Goal: Task Accomplishment & Management: Complete application form

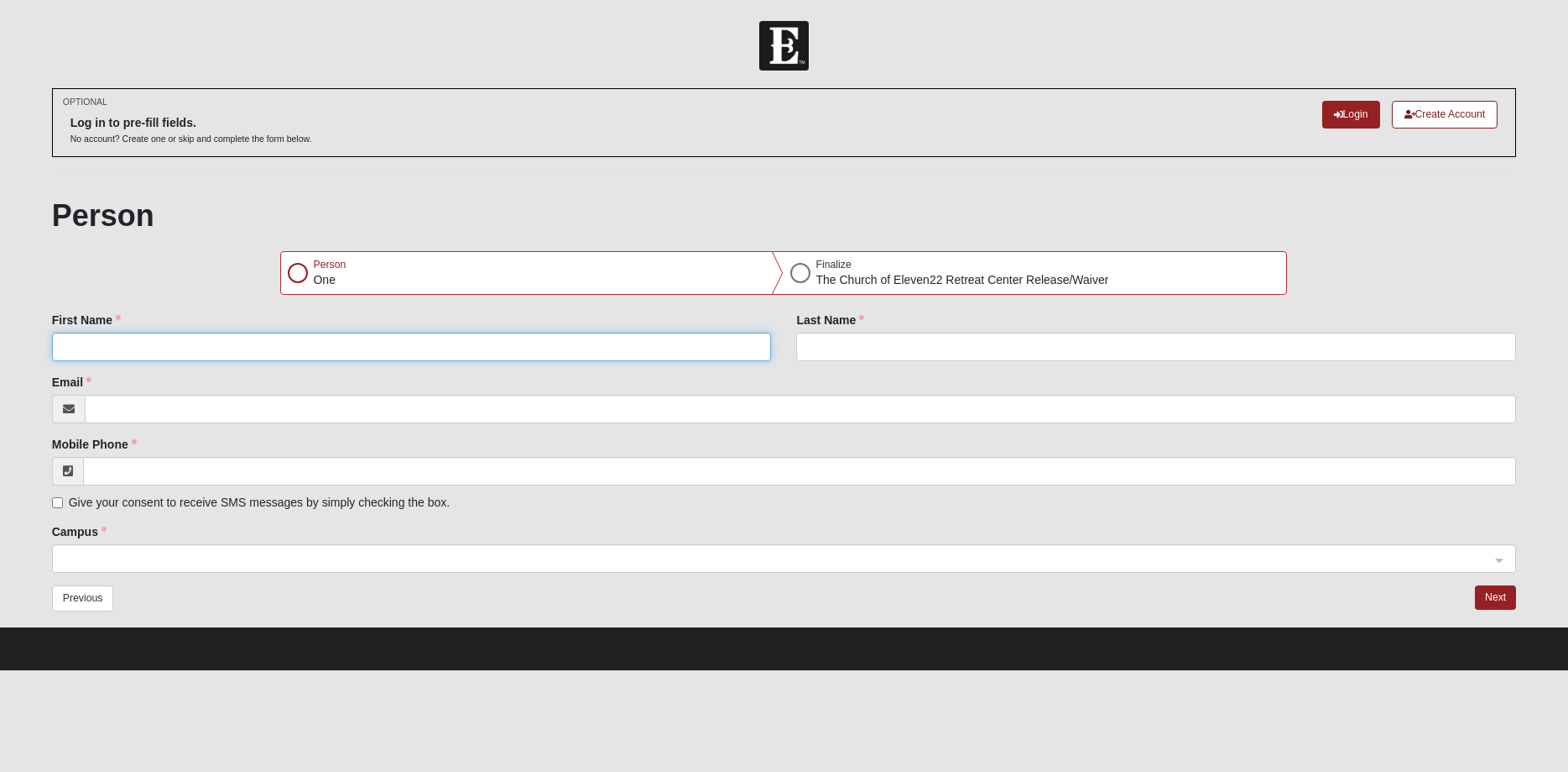
click at [124, 345] on input "First Name" at bounding box center [411, 346] width 720 height 28
type input "[PERSON_NAME]"
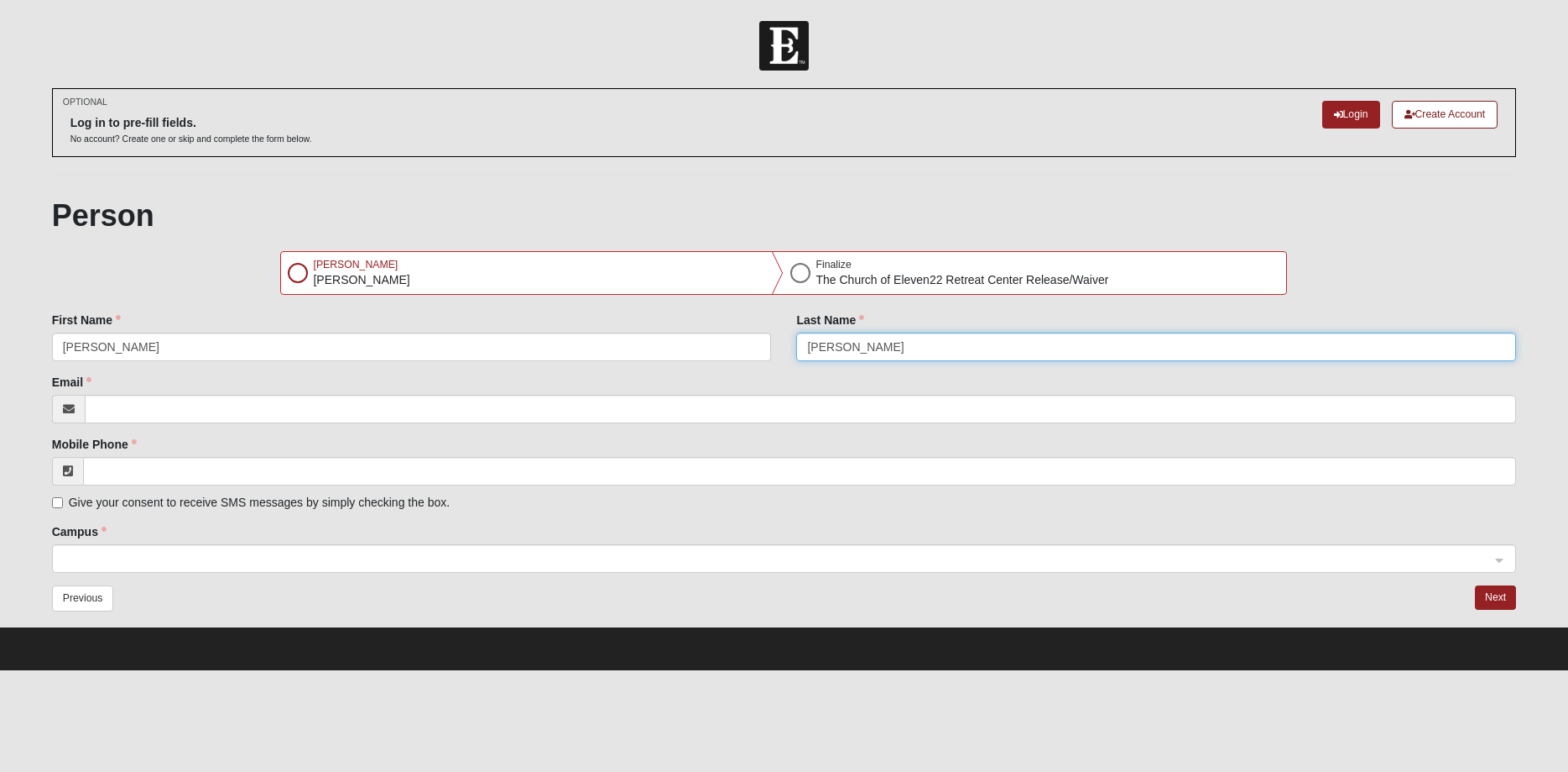
type input "[PERSON_NAME]"
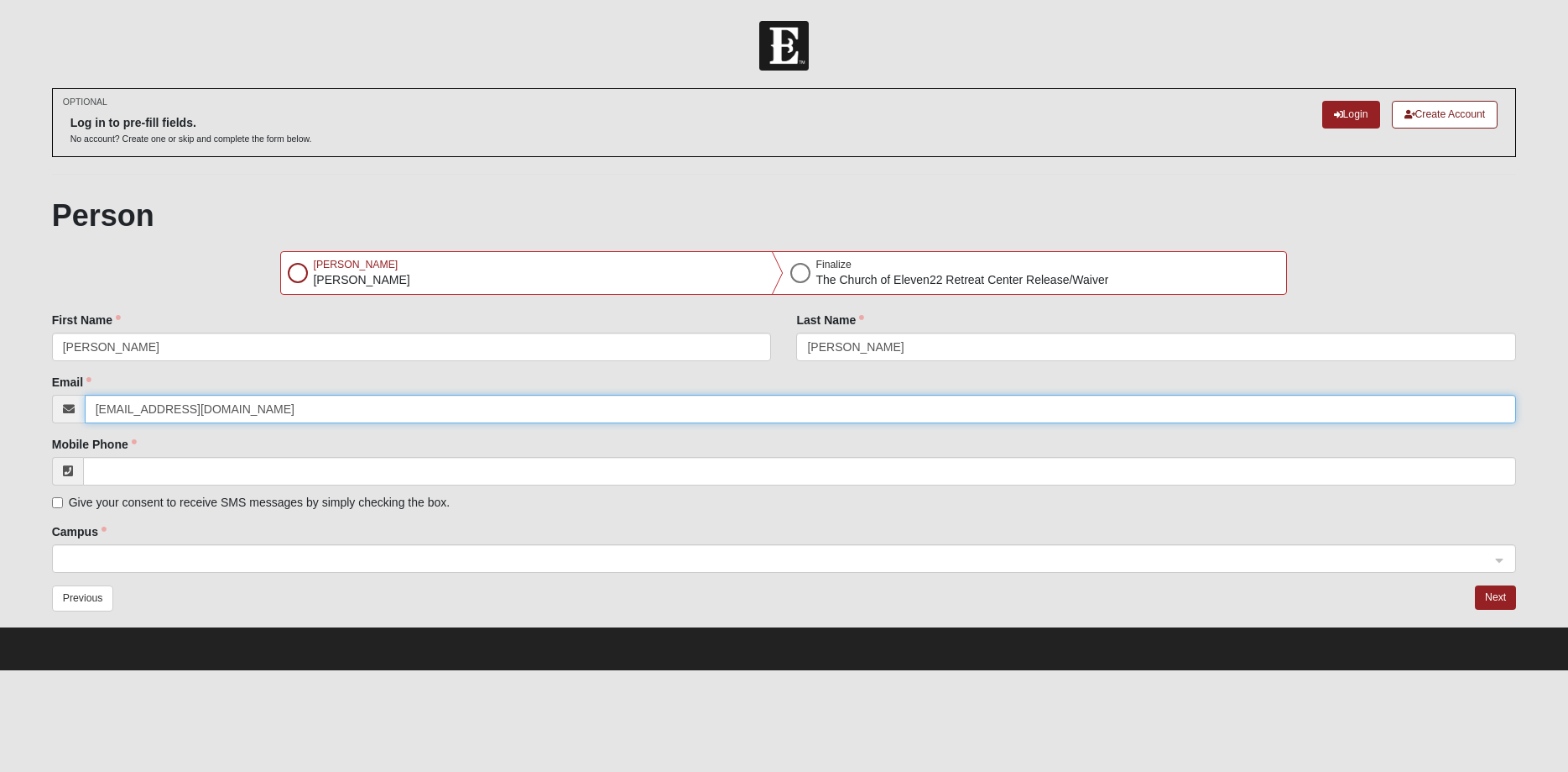
type input "[EMAIL_ADDRESS][DOMAIN_NAME]"
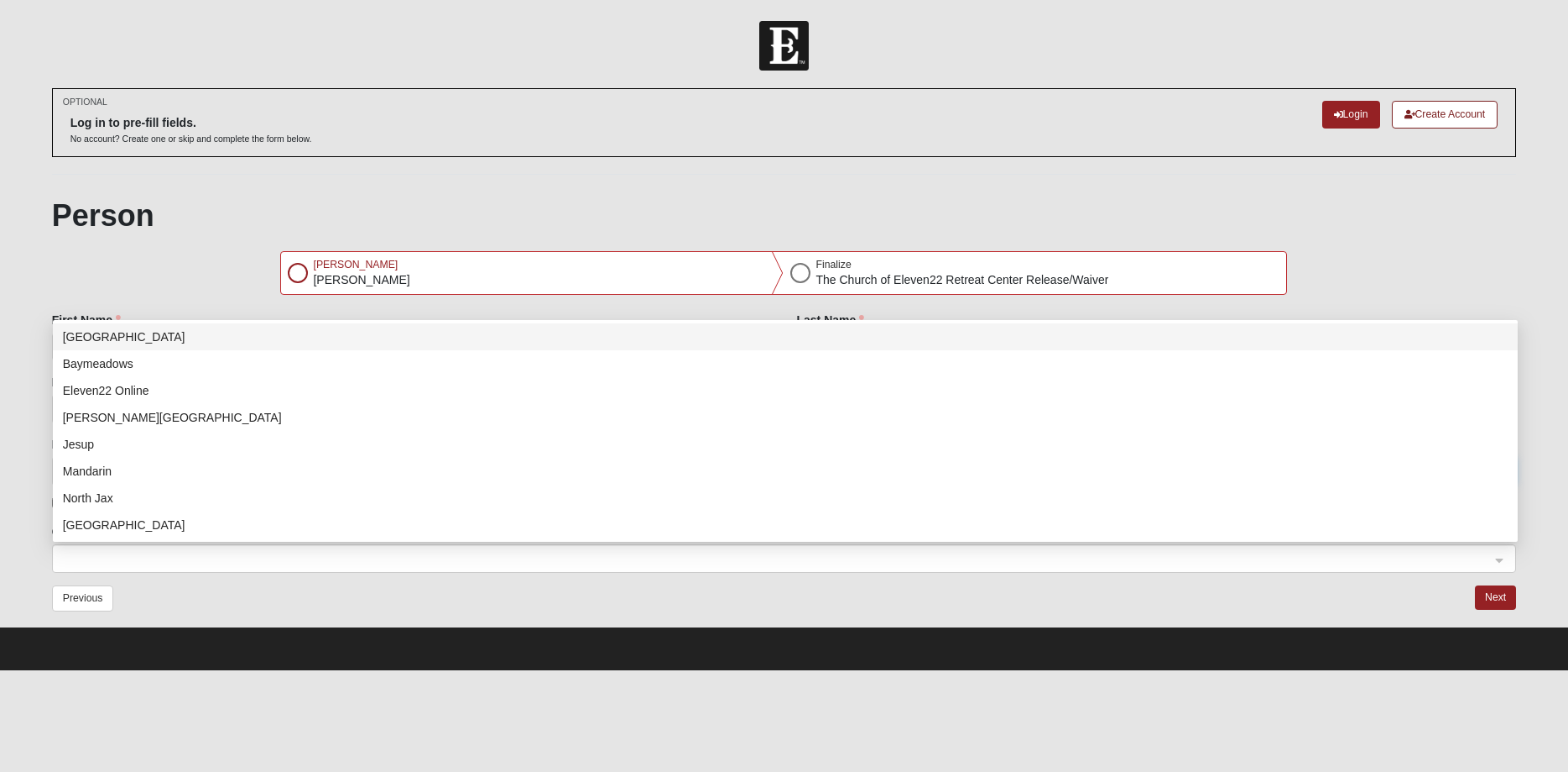
click at [1502, 561] on div at bounding box center [784, 559] width 1464 height 28
type input "[PHONE_NUMBER]"
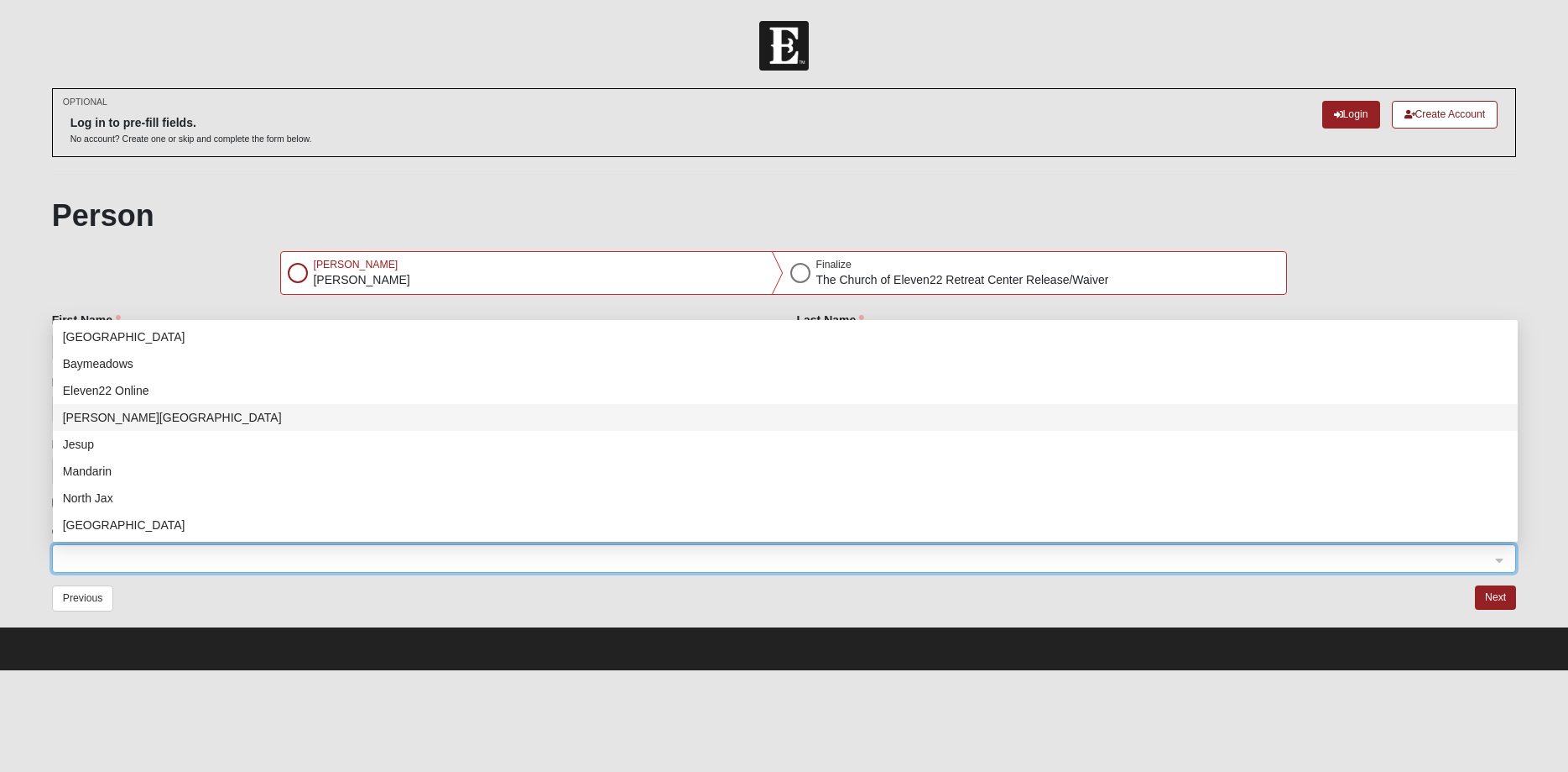
click at [133, 416] on div "[PERSON_NAME][GEOGRAPHIC_DATA]" at bounding box center [786, 417] width 1445 height 19
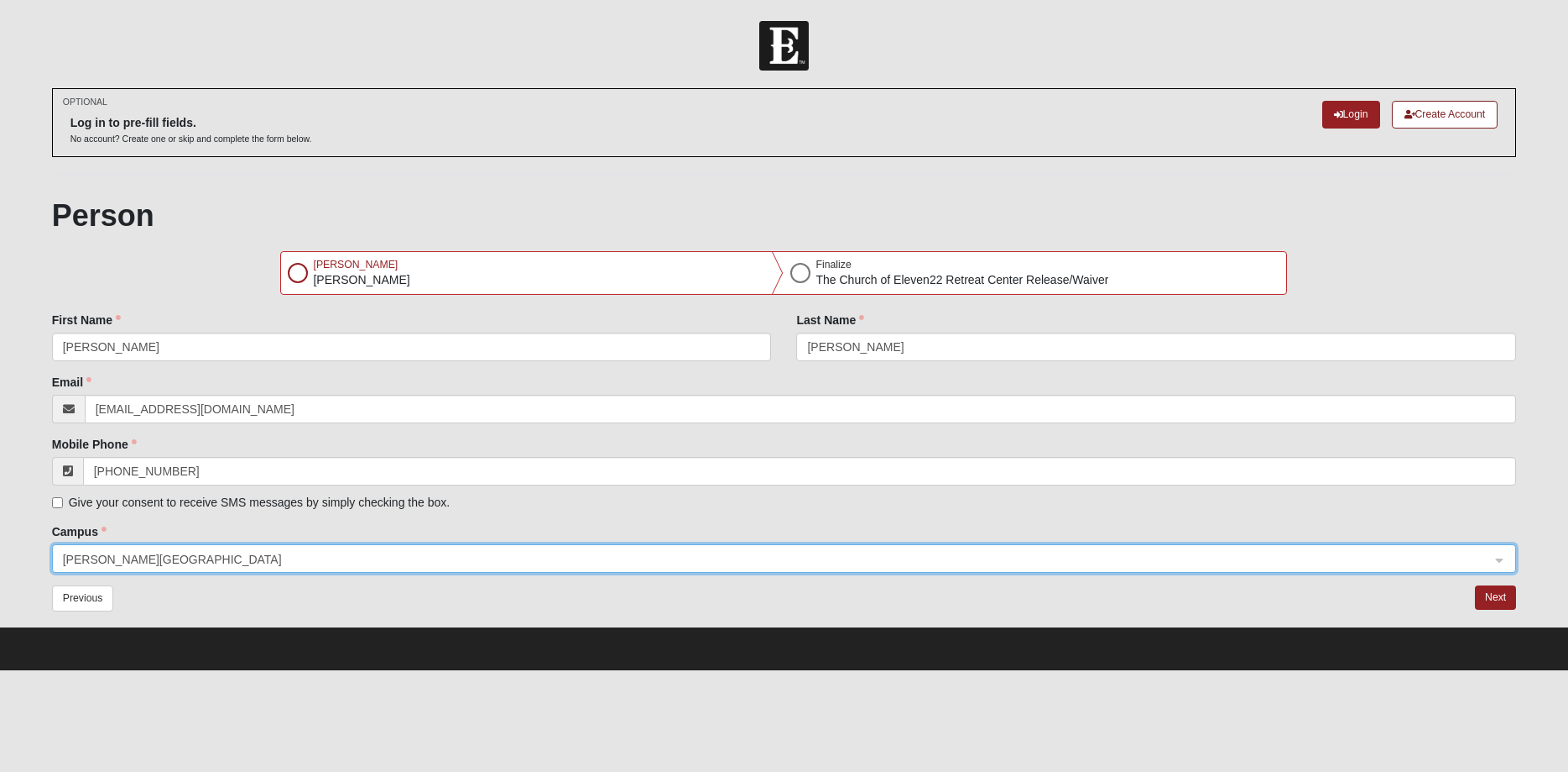
click at [801, 272] on div at bounding box center [800, 272] width 20 height 20
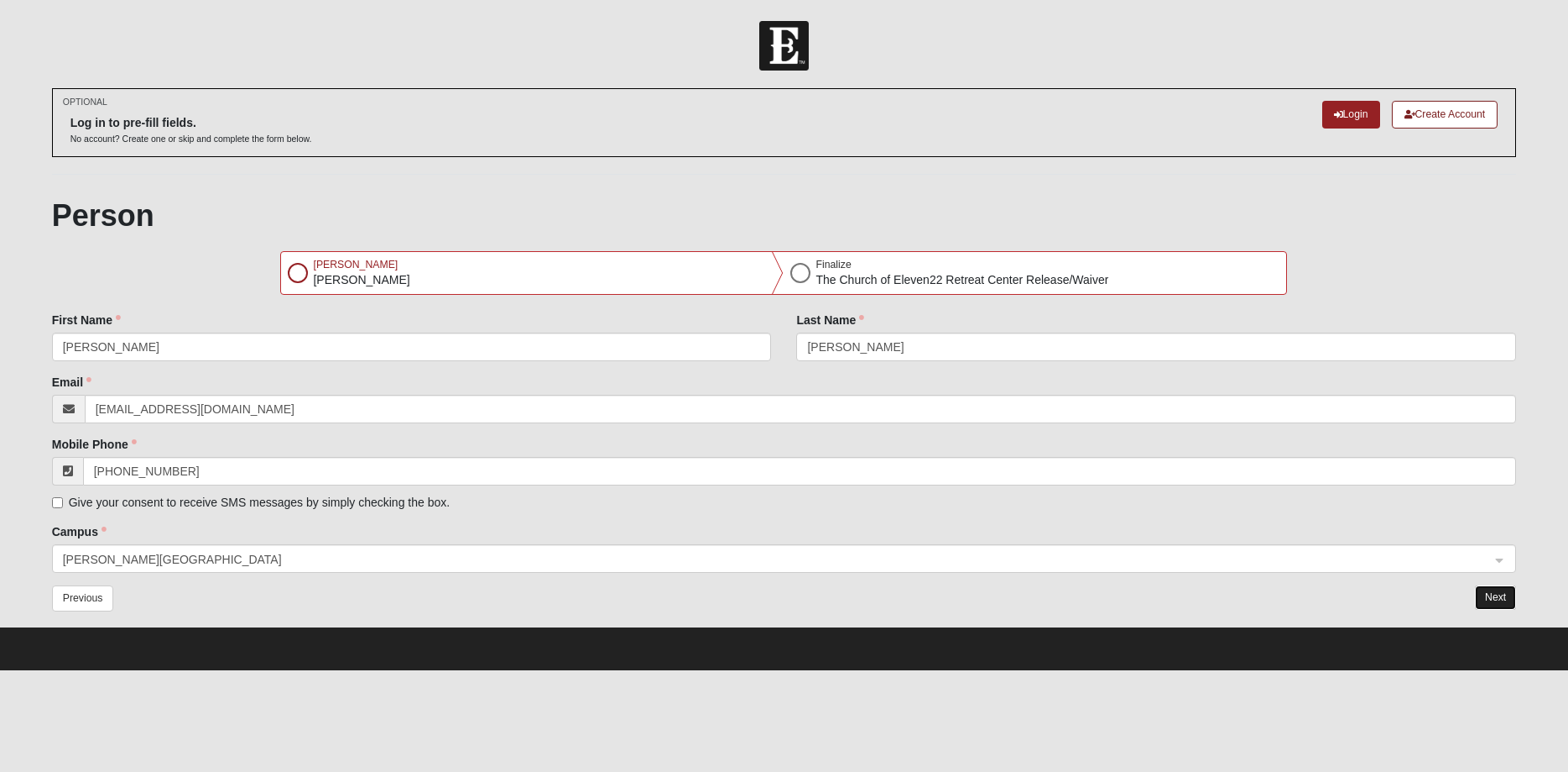
click at [1503, 597] on button "Next" at bounding box center [1496, 597] width 41 height 24
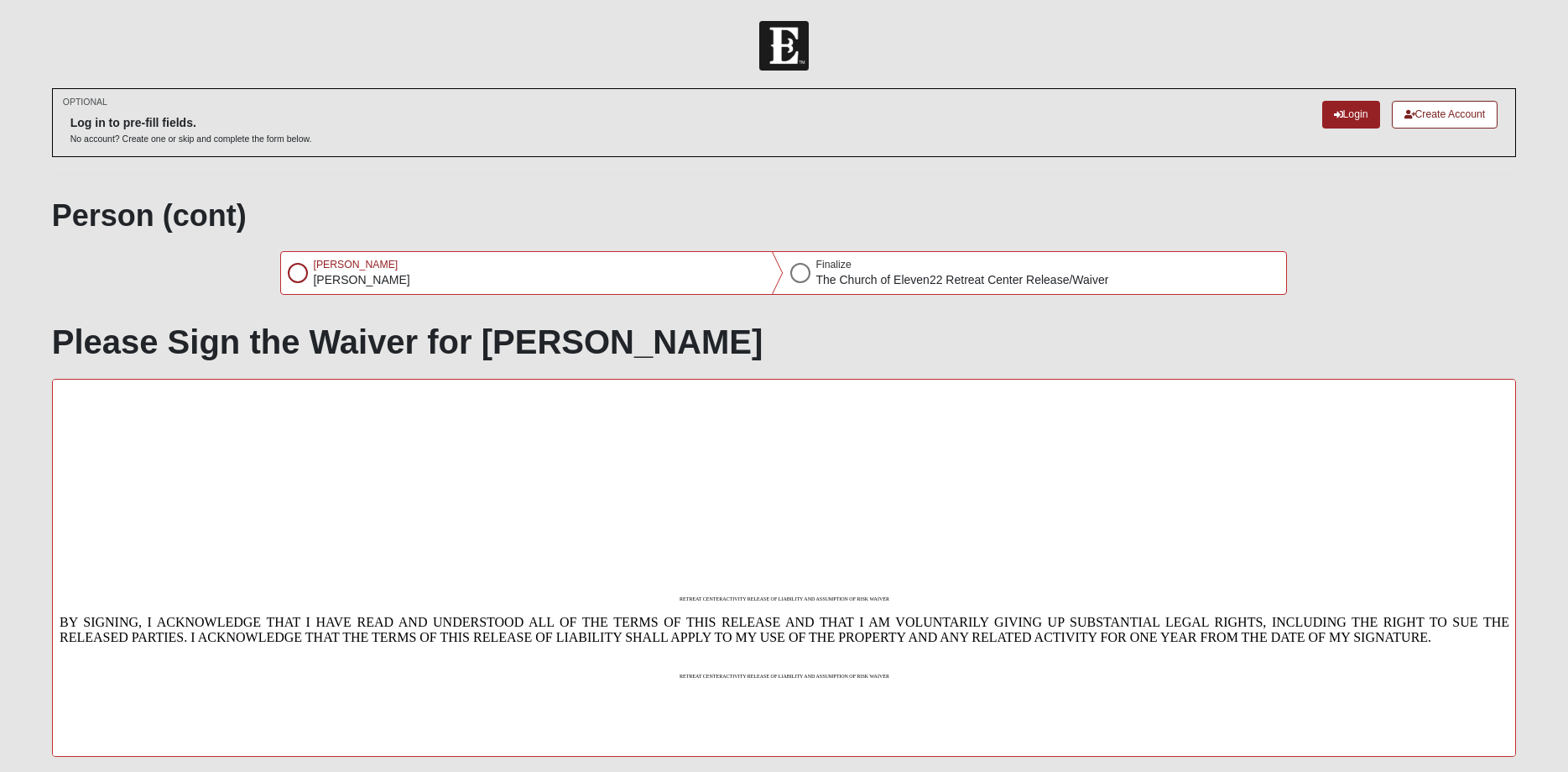
scroll to position [262, 0]
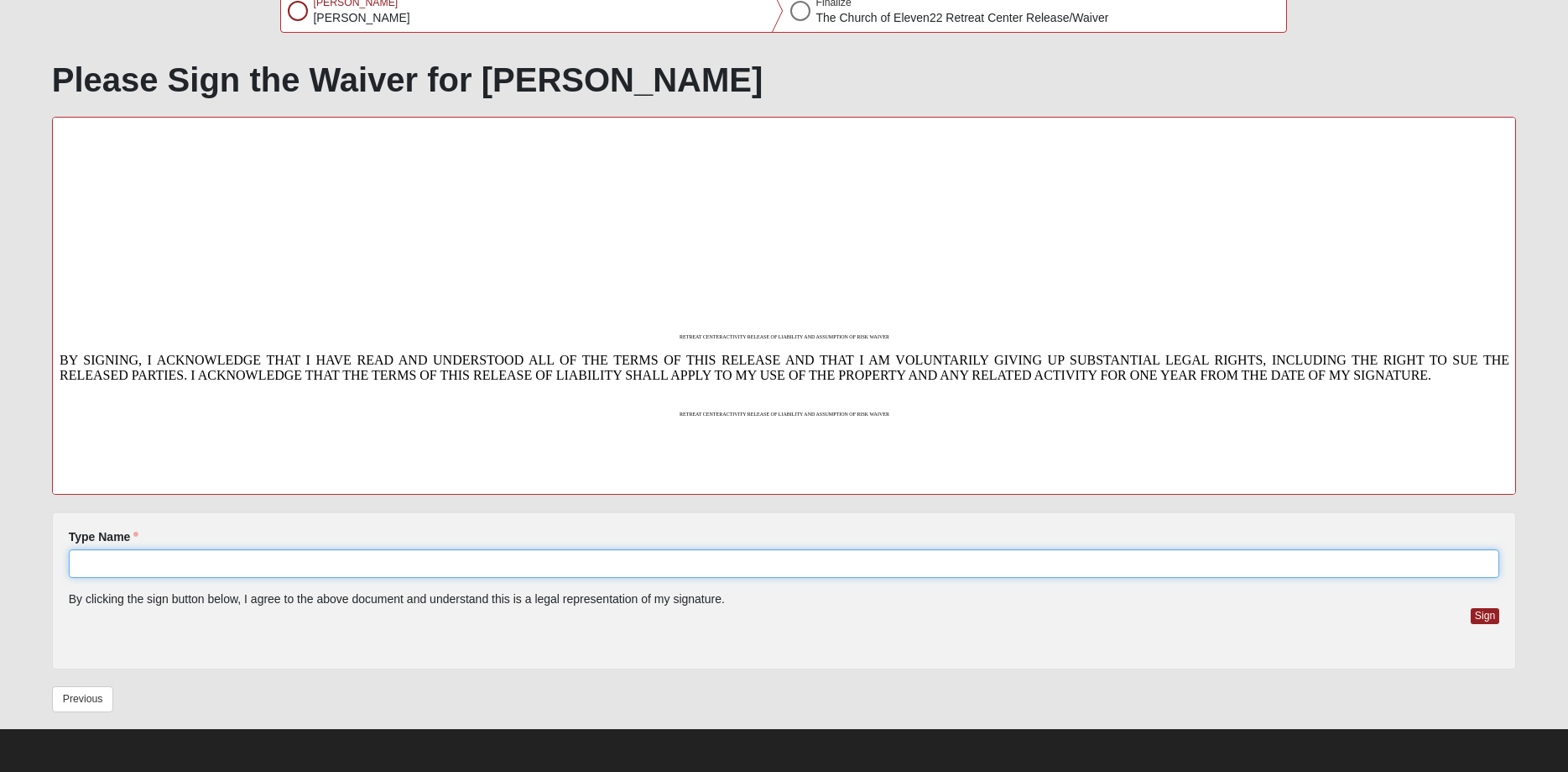
click at [116, 558] on input "Type Name" at bounding box center [784, 564] width 1432 height 28
type input "[PERSON_NAME]"
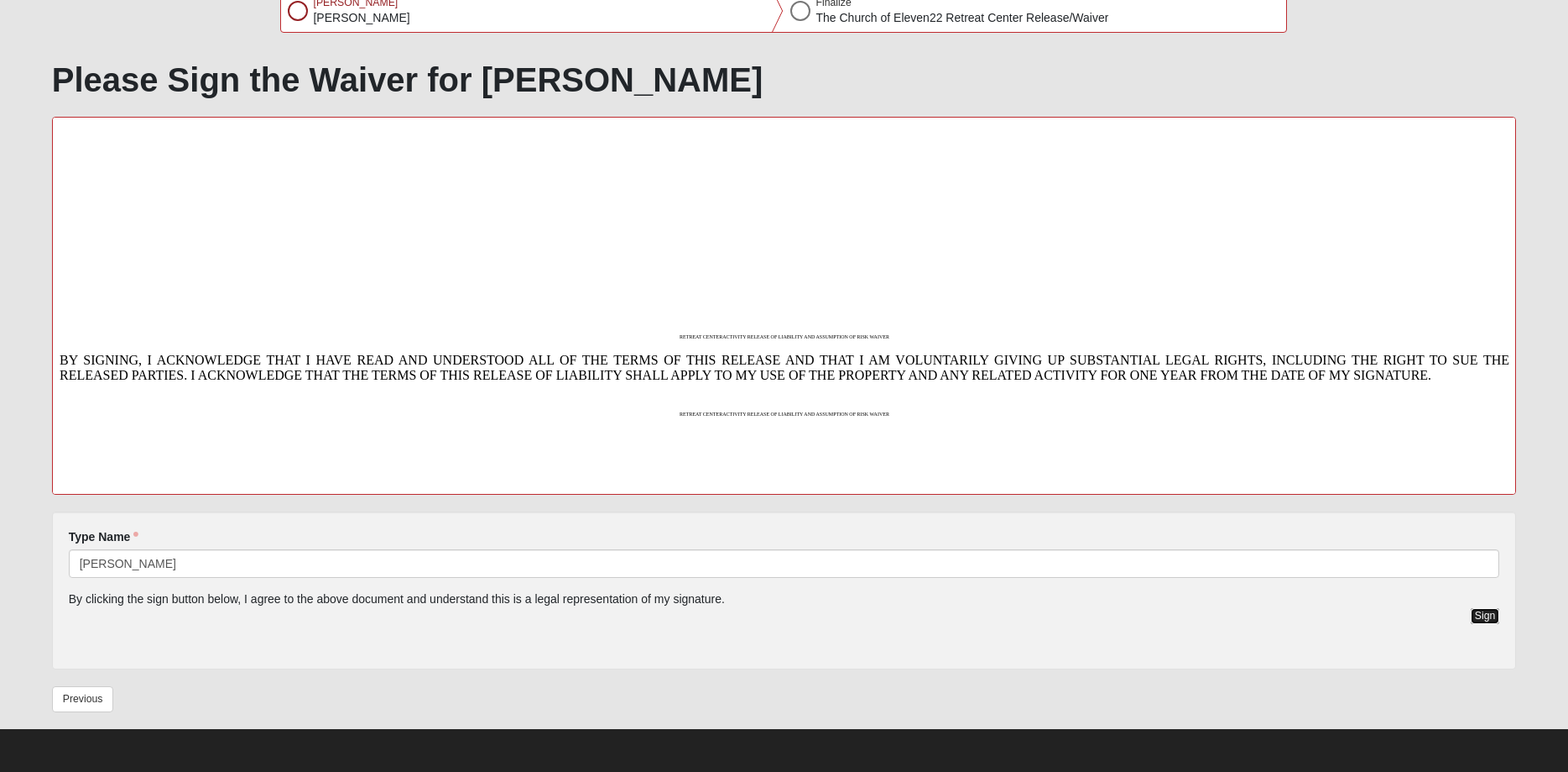
click at [1491, 613] on button "Sign" at bounding box center [1485, 616] width 29 height 16
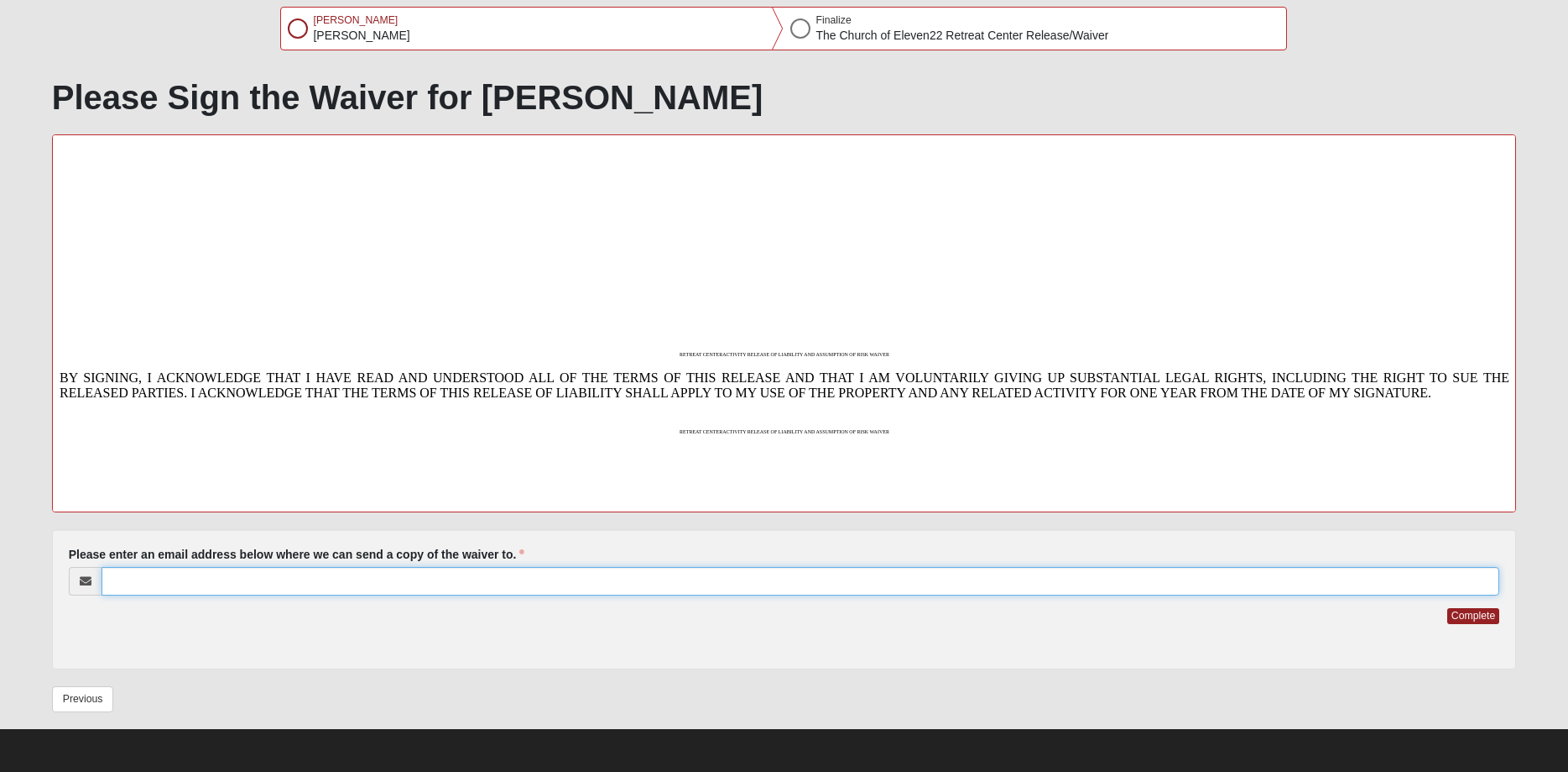
click at [143, 583] on input "Please enter an email address below where we can send a copy of the waiver to." at bounding box center [801, 581] width 1399 height 28
type input "[EMAIL_ADDRESS][DOMAIN_NAME]"
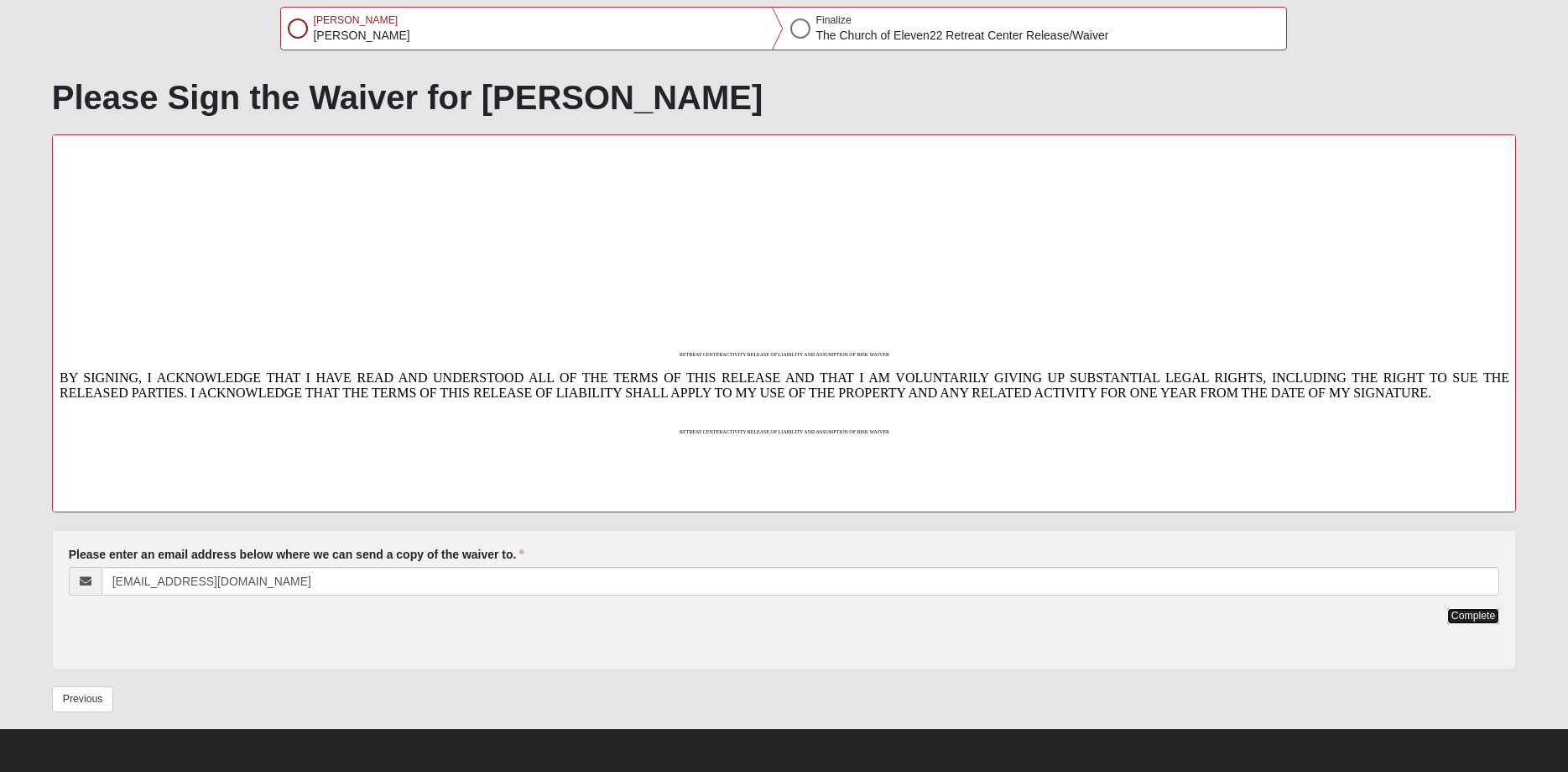
click at [1470, 614] on button "Complete" at bounding box center [1474, 616] width 52 height 16
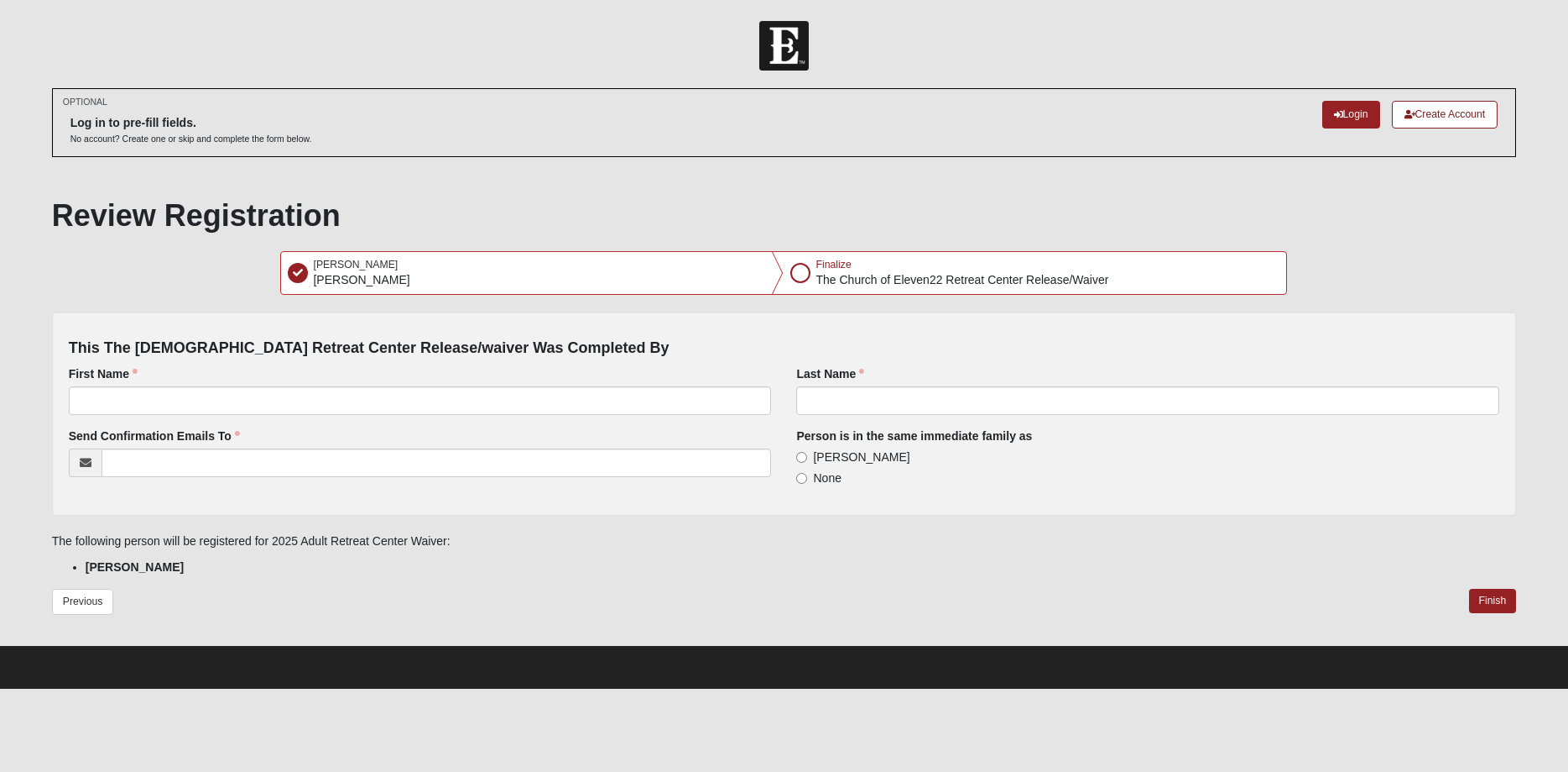
scroll to position [0, 0]
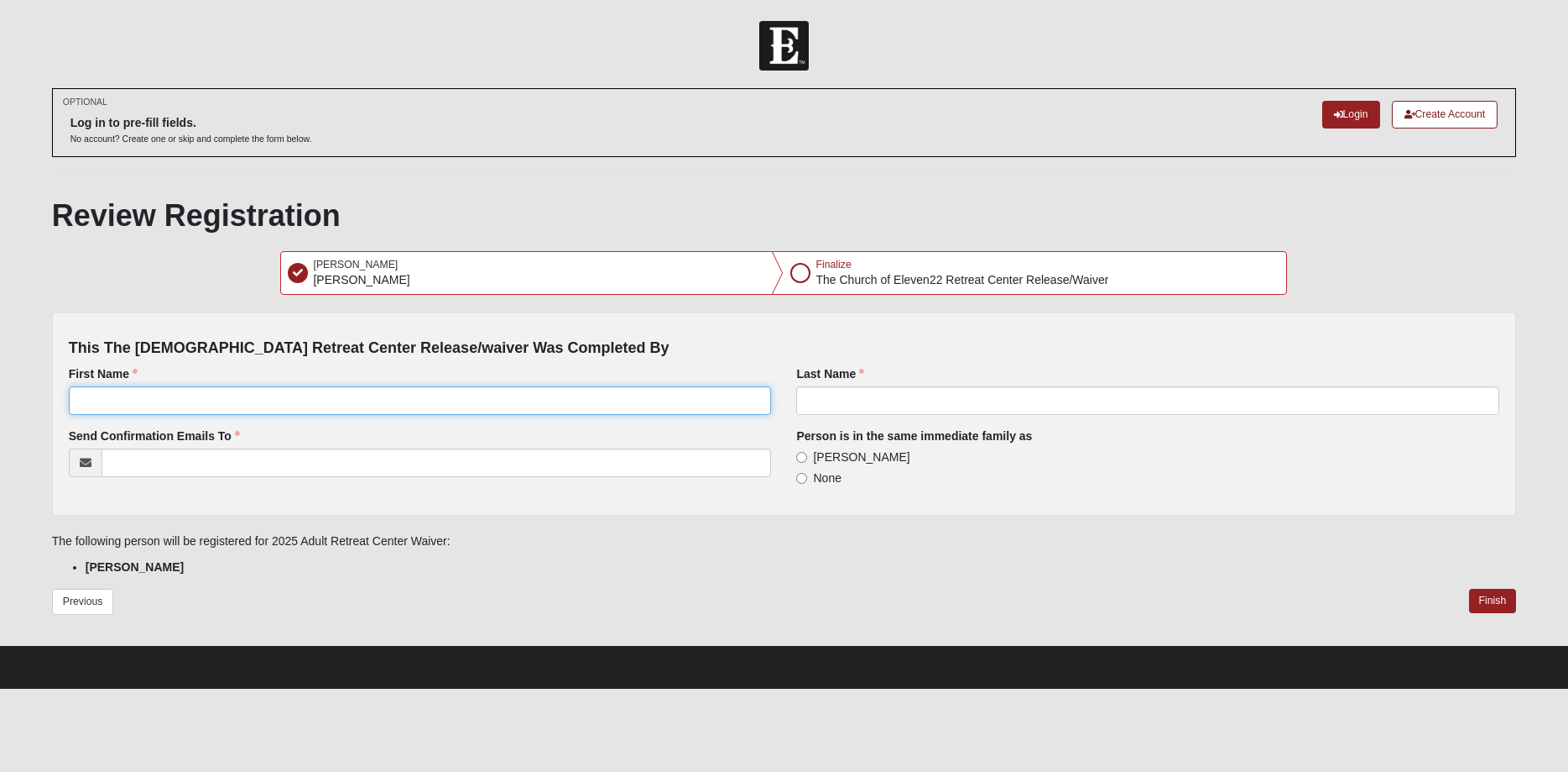
click at [127, 392] on input "First Name" at bounding box center [420, 401] width 703 height 28
type input "[PERSON_NAME]"
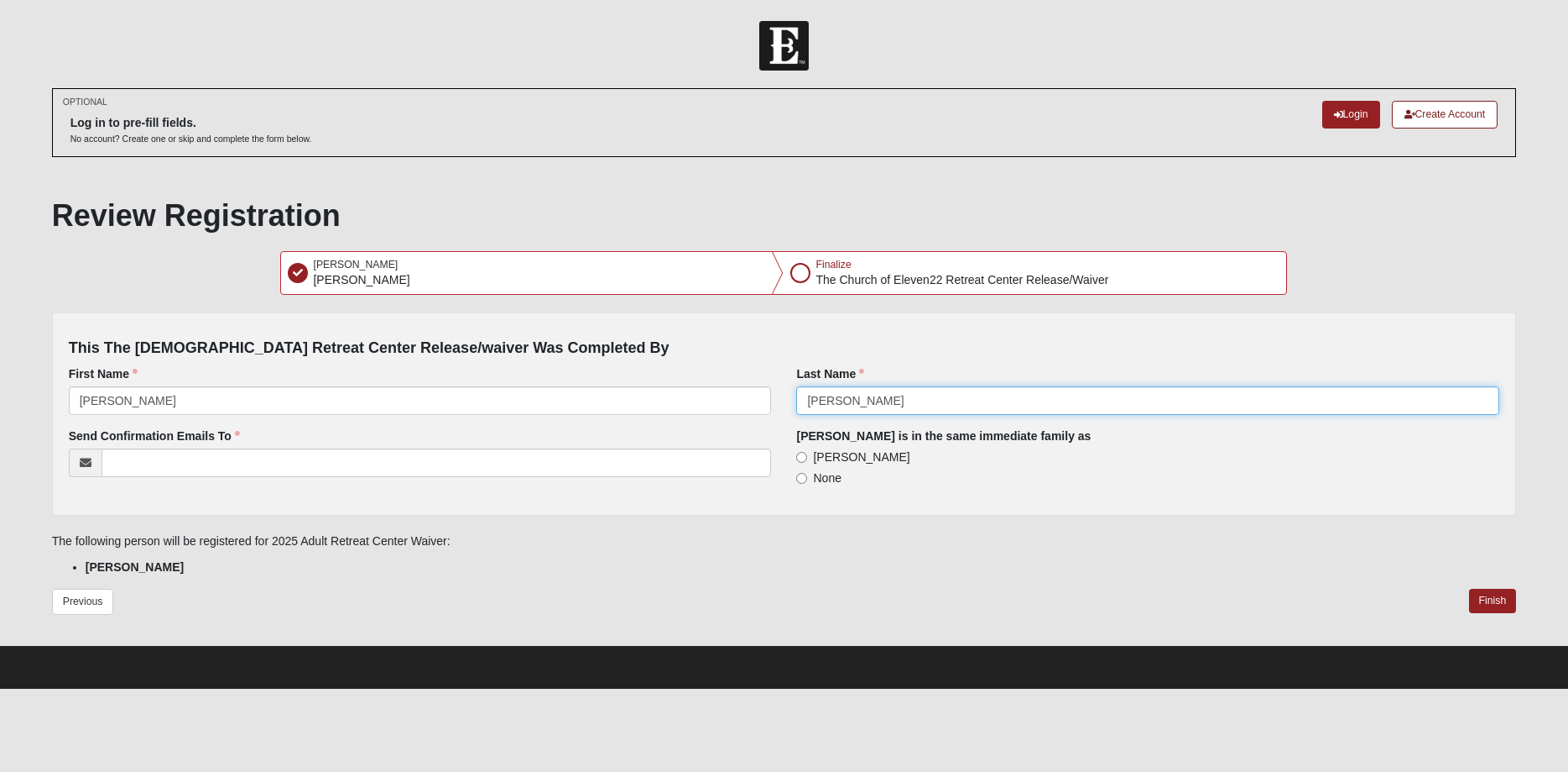
type input "[PERSON_NAME]"
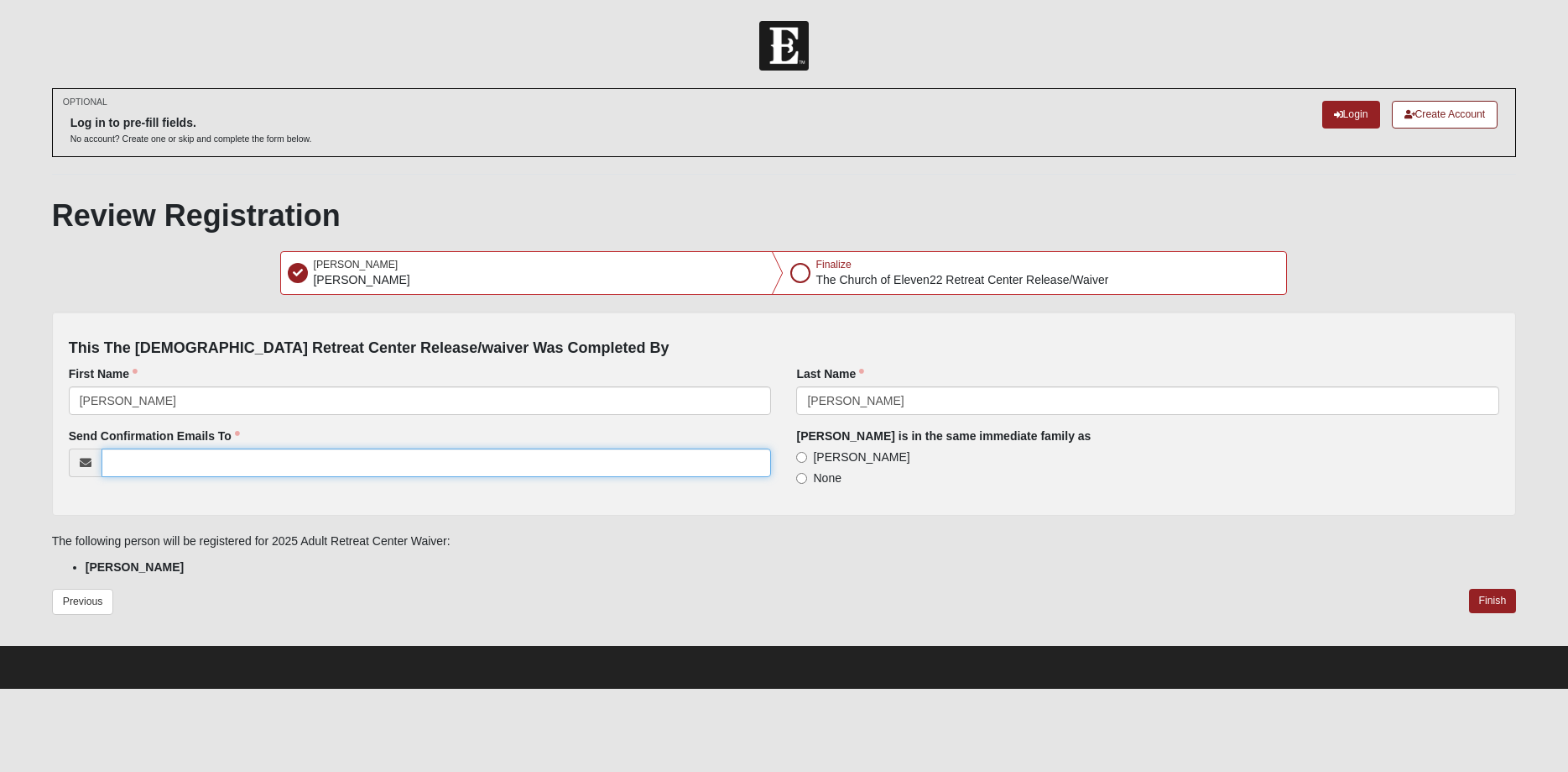
click at [155, 462] on input "Send Confirmation Emails To" at bounding box center [436, 463] width 670 height 28
type input "[EMAIL_ADDRESS][DOMAIN_NAME]"
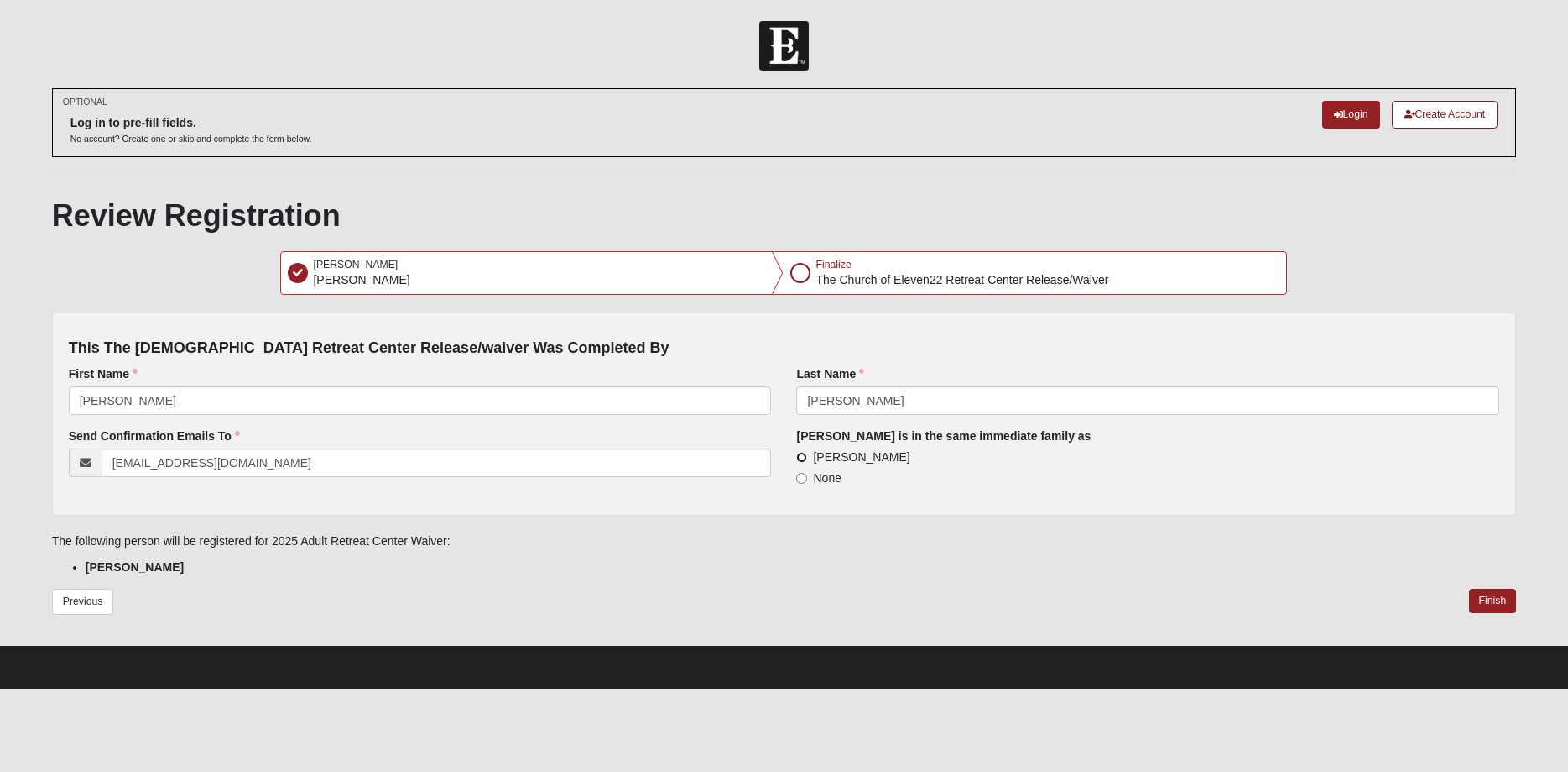
click at [804, 459] on input "[PERSON_NAME]" at bounding box center [802, 457] width 11 height 11
radio input "true"
click at [1500, 598] on button "Finish" at bounding box center [1493, 600] width 48 height 24
